Goal: Submit feedback/report problem

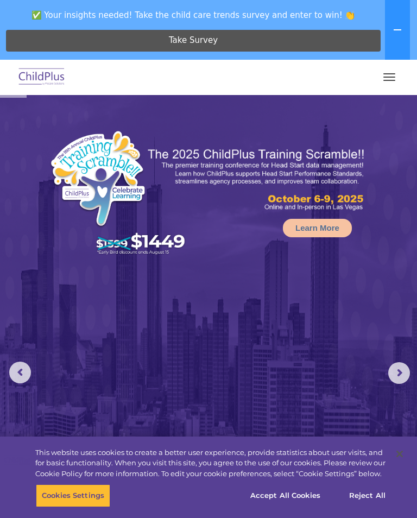
scroll to position [38, 0]
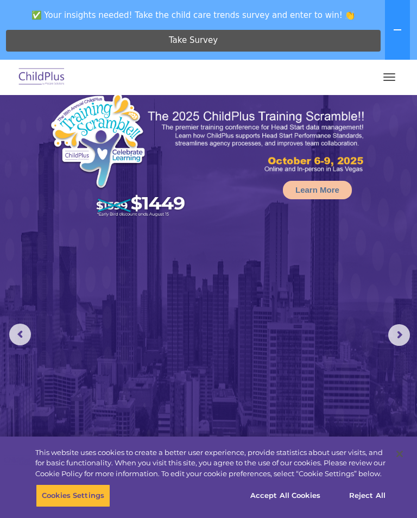
select select "MEDIUM"
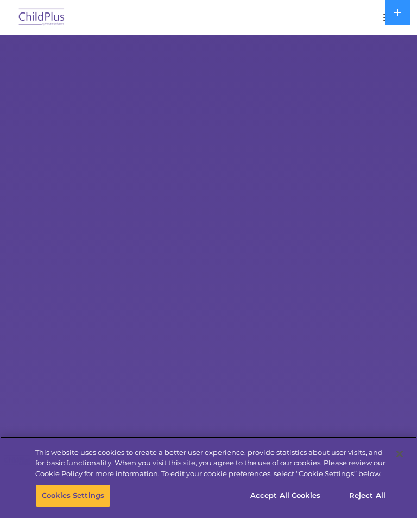
select select "MEDIUM"
